Goal: Check status: Check status

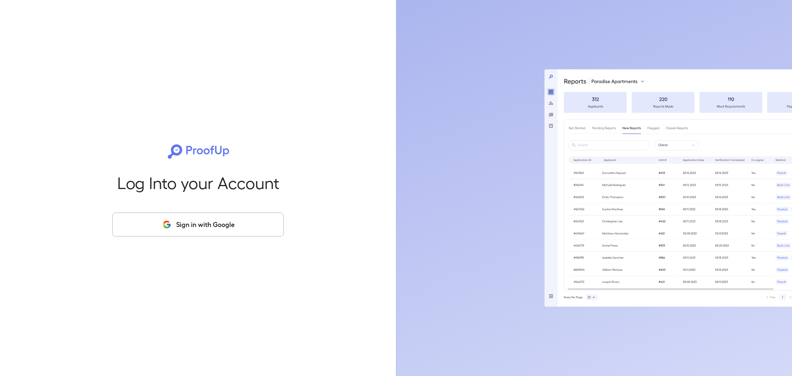
click at [182, 229] on button "Sign in with Google" at bounding box center [198, 225] width 172 height 24
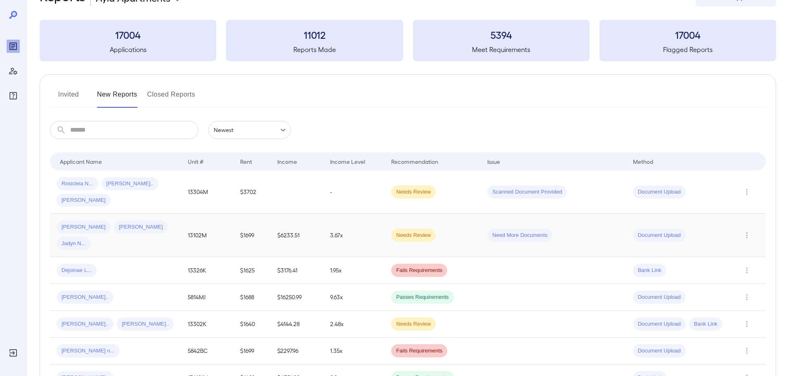
scroll to position [41, 0]
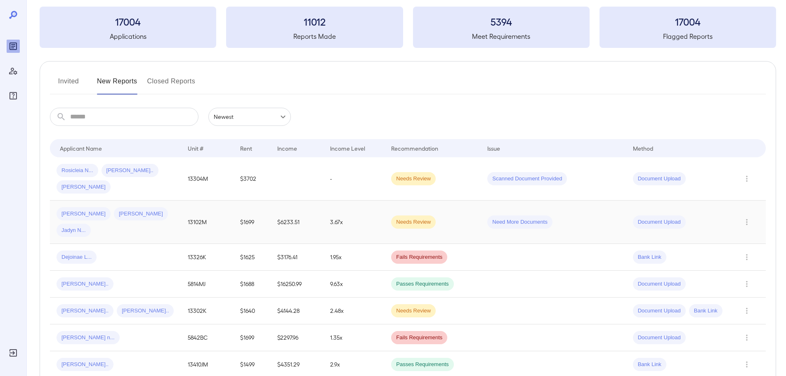
click at [114, 220] on div "[PERSON_NAME]" at bounding box center [141, 213] width 54 height 13
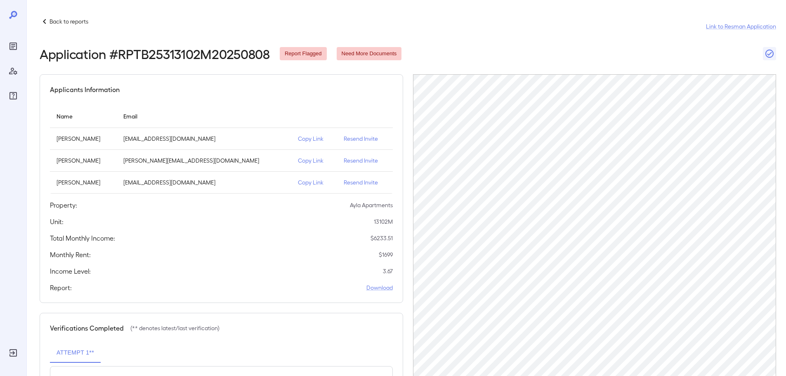
scroll to position [18, 0]
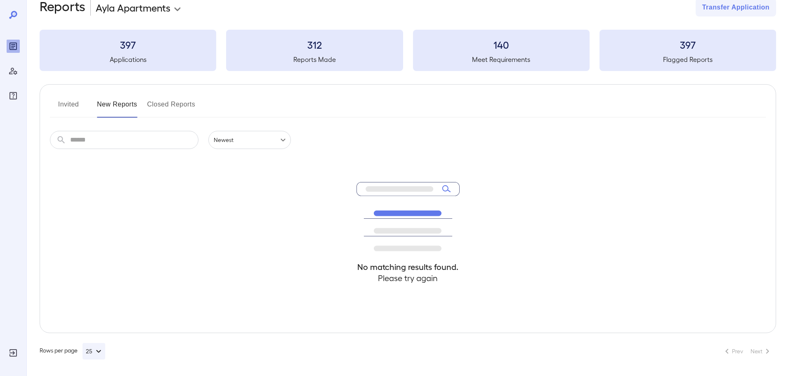
click at [115, 106] on button "New Reports" at bounding box center [117, 108] width 40 height 20
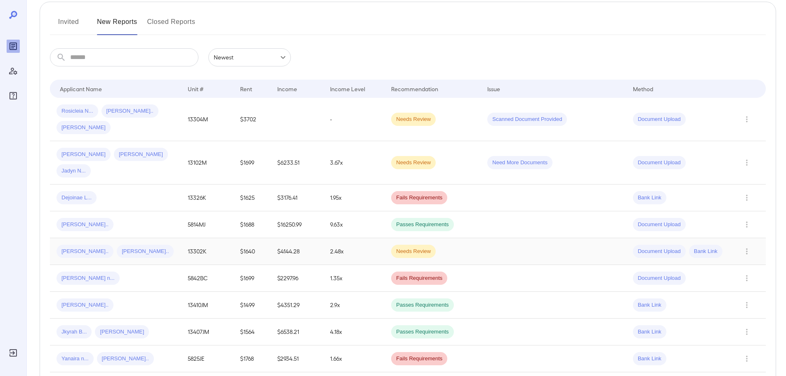
scroll to position [142, 0]
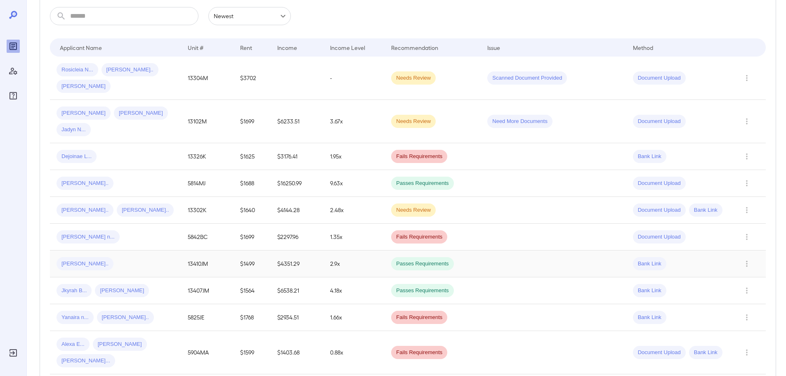
click at [88, 260] on span "[PERSON_NAME].." at bounding box center [85, 264] width 57 height 8
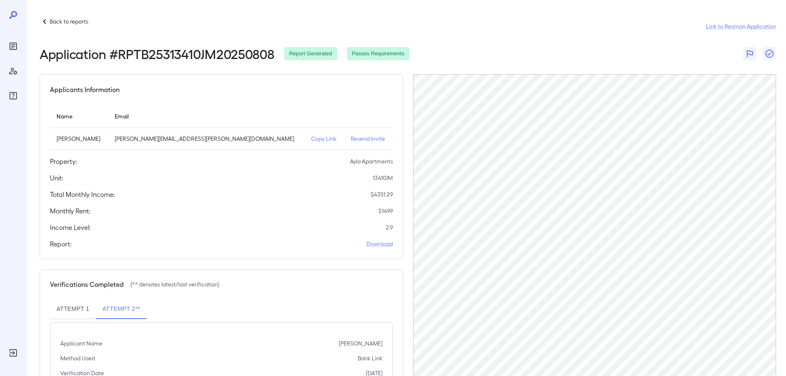
click at [50, 18] on p "Back to reports" at bounding box center [69, 21] width 39 height 8
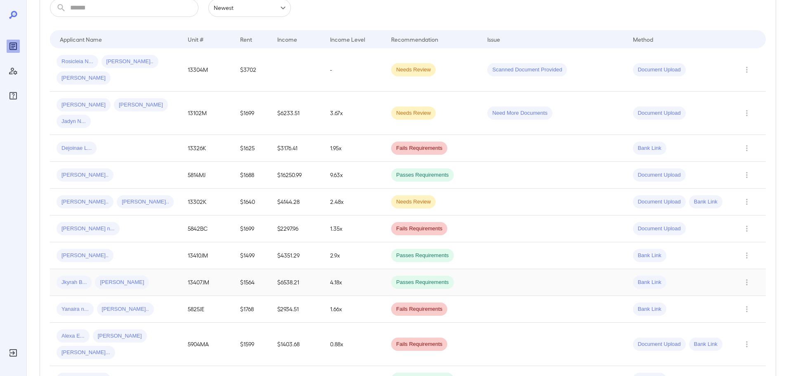
scroll to position [165, 0]
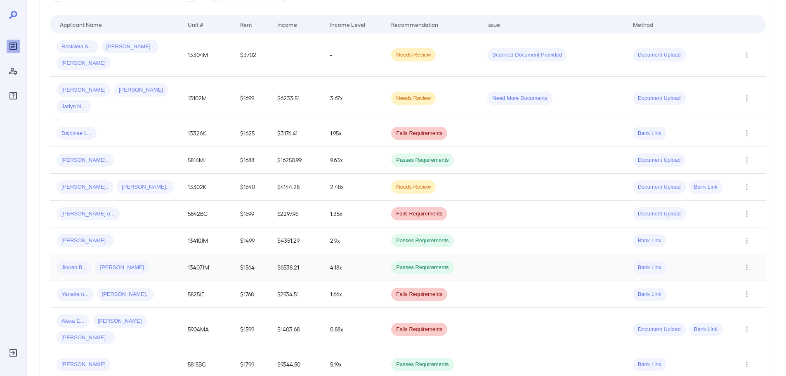
click at [82, 264] on span "Jkyrah B..." at bounding box center [74, 268] width 35 height 8
